Goal: Task Accomplishment & Management: Manage account settings

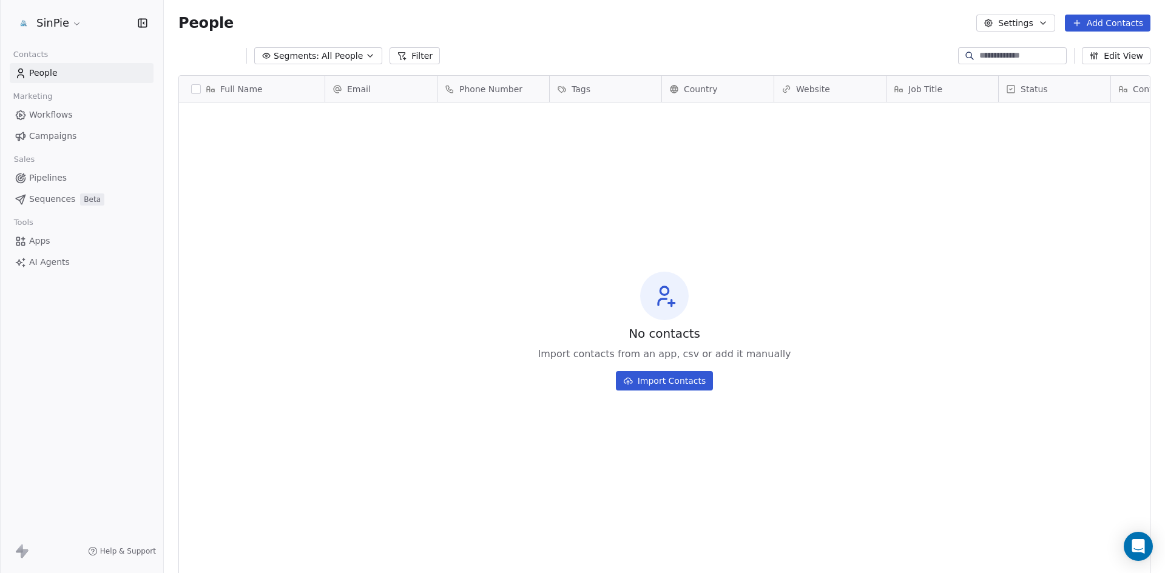
scroll to position [495, 992]
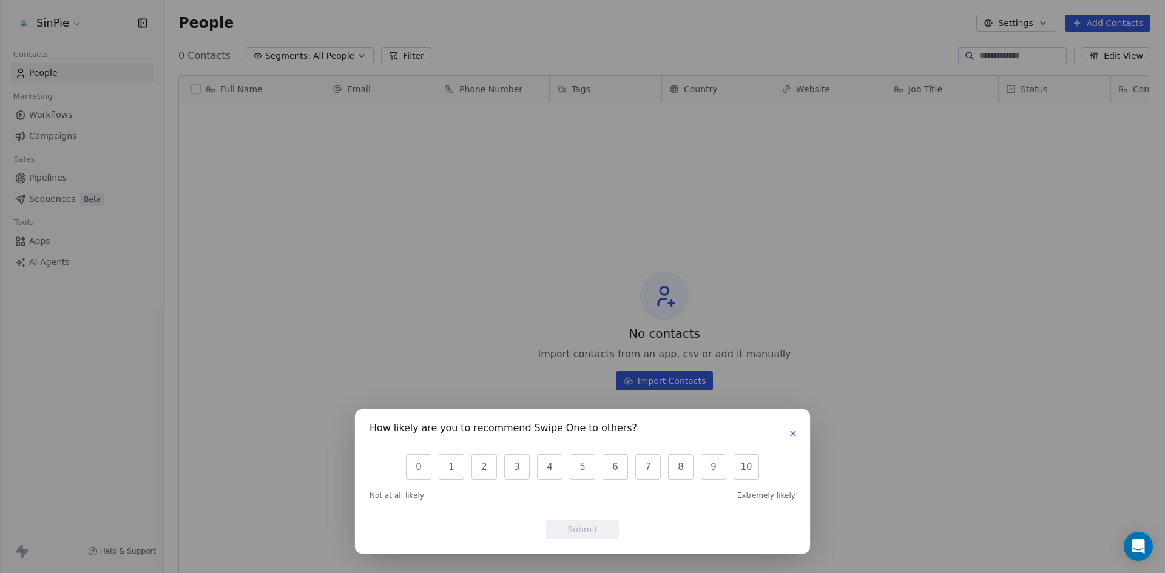
click at [792, 433] on icon "button" at bounding box center [793, 434] width 10 height 10
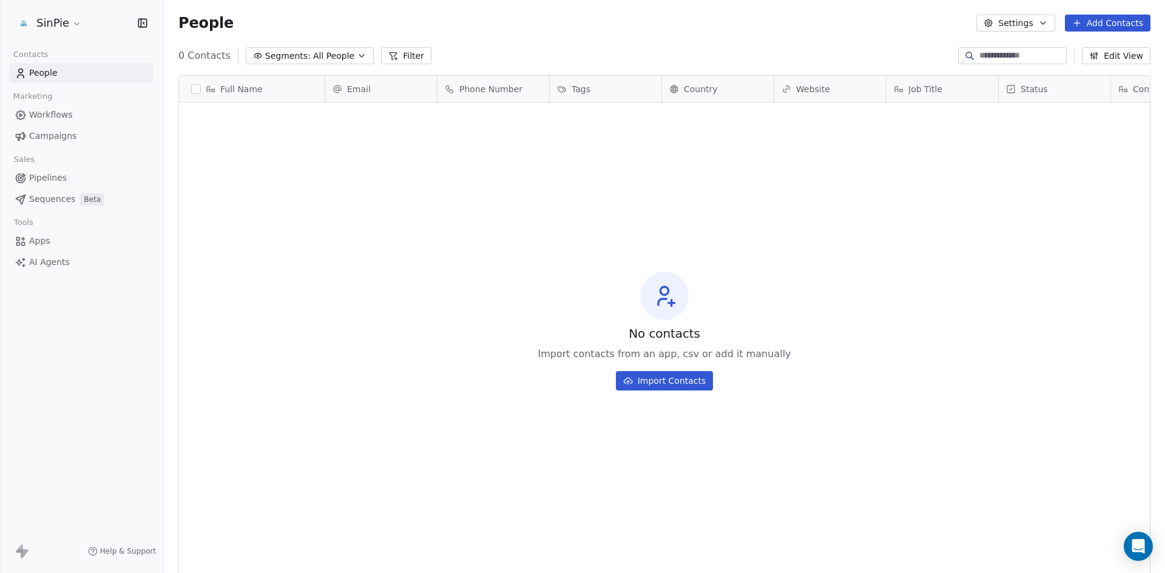
click at [74, 22] on html "SinPie Contacts People Marketing Workflows Campaigns Sales Pipelines Sequences …" at bounding box center [582, 286] width 1165 height 573
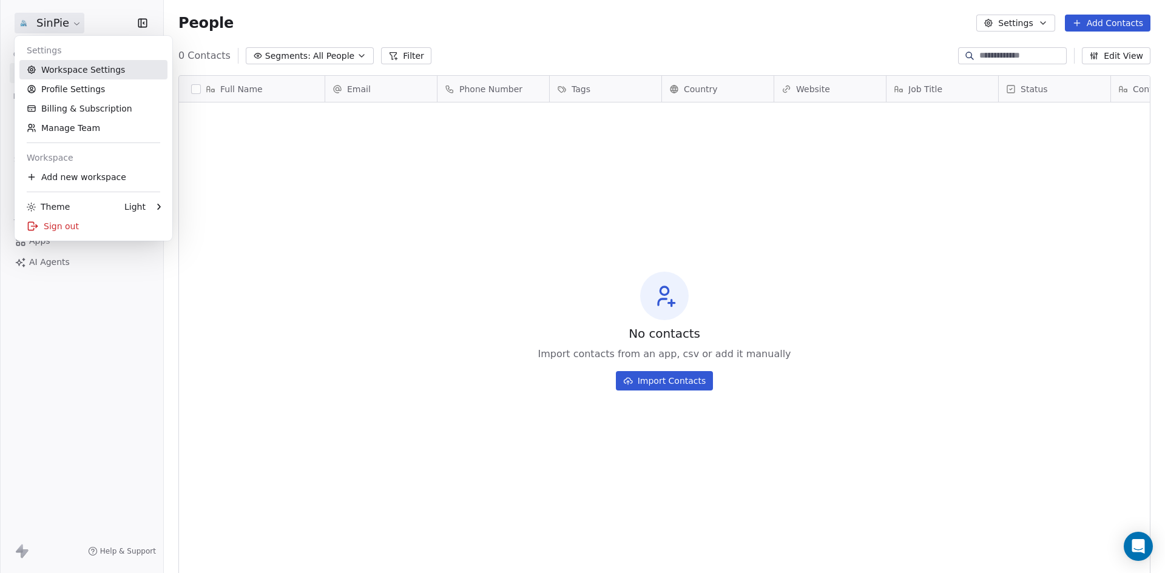
click at [72, 68] on link "Workspace Settings" at bounding box center [93, 69] width 148 height 19
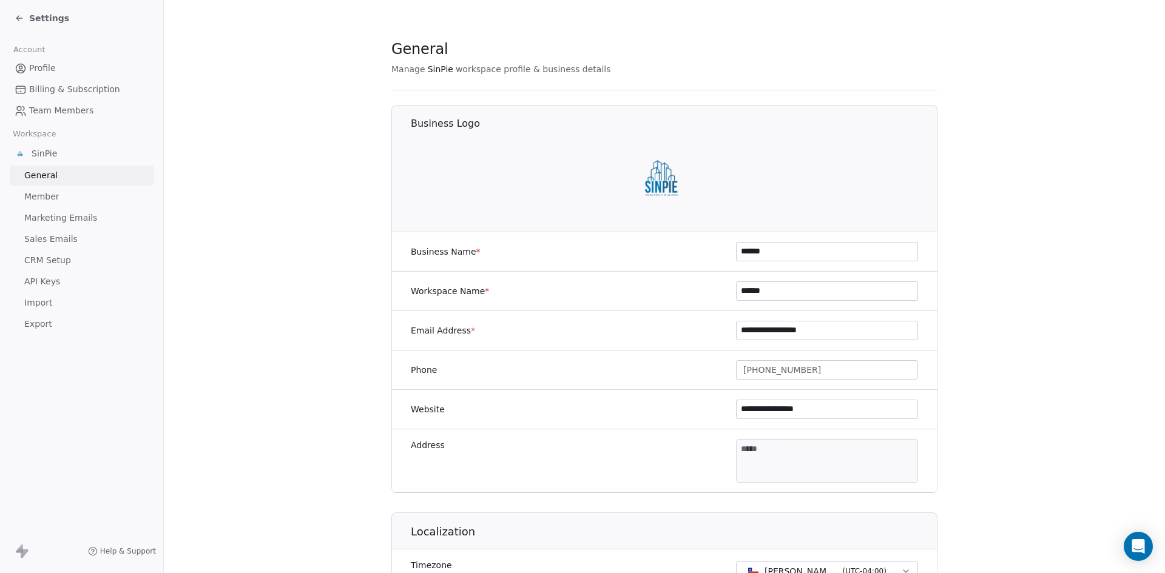
click at [663, 180] on img at bounding box center [665, 177] width 78 height 78
click at [656, 177] on img at bounding box center [665, 177] width 78 height 78
click at [19, 18] on icon at bounding box center [20, 18] width 10 height 10
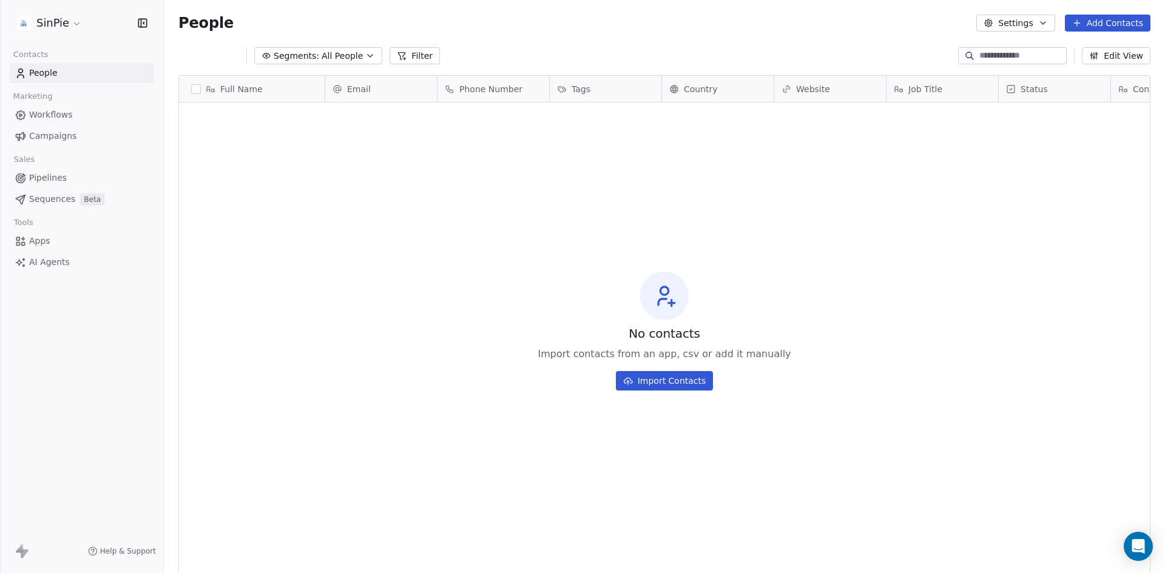
scroll to position [495, 992]
